Goal: Transaction & Acquisition: Purchase product/service

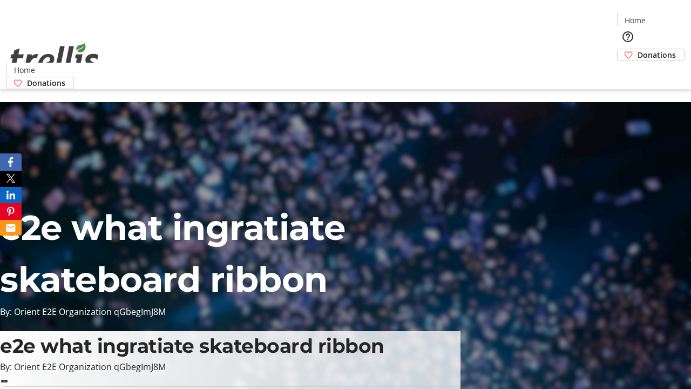
click at [638, 49] on span "Donations" at bounding box center [657, 54] width 38 height 11
